Goal: Task Accomplishment & Management: Use online tool/utility

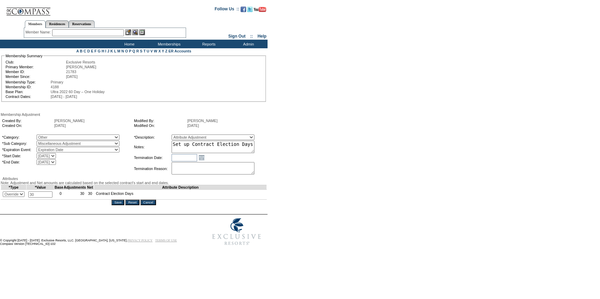
click at [10, 200] on tr "+ - Override * 30 * Cannot exceed 10,000,000 0 30 30 Contract Election Days" at bounding box center [134, 195] width 266 height 10
type input "20"
click at [121, 205] on input "Save" at bounding box center [118, 203] width 13 height 6
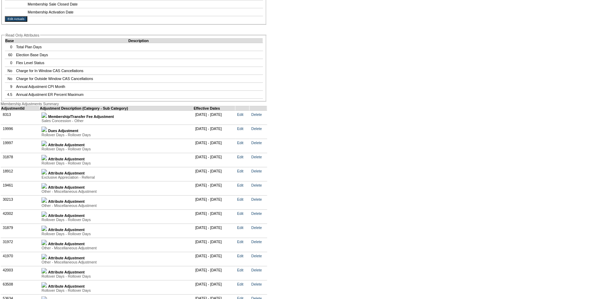
scroll to position [1835, 0]
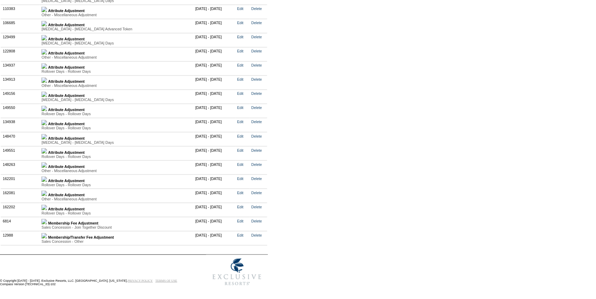
click at [47, 193] on img at bounding box center [44, 194] width 6 height 6
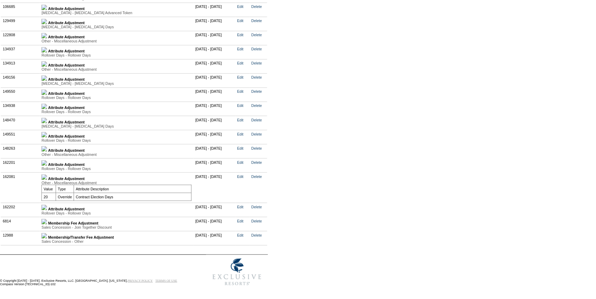
scroll to position [1859, 0]
